Goal: Task Accomplishment & Management: Manage account settings

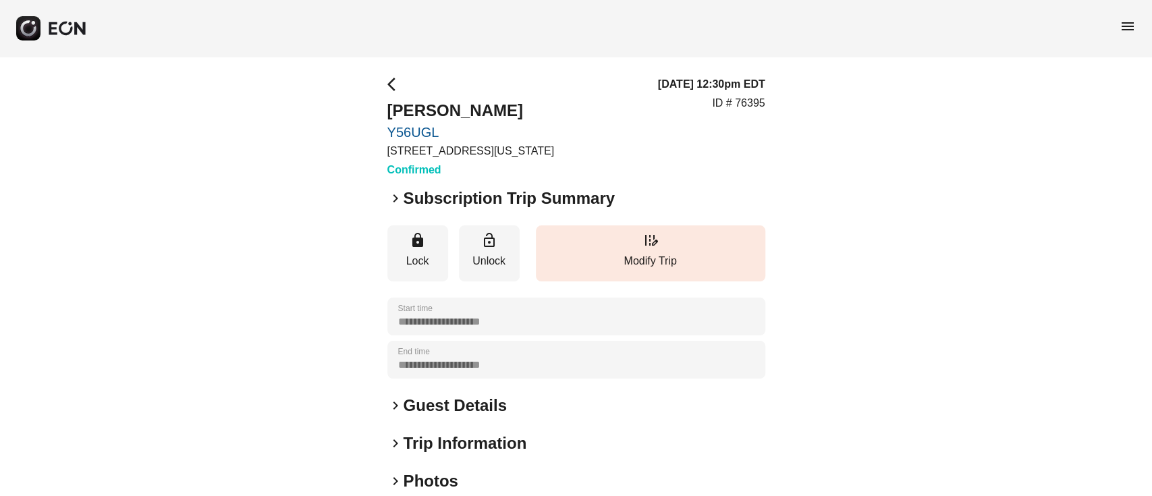
click at [748, 96] on p "ID # 76395" at bounding box center [738, 103] width 53 height 16
copy p "76395"
